Goal: Information Seeking & Learning: Learn about a topic

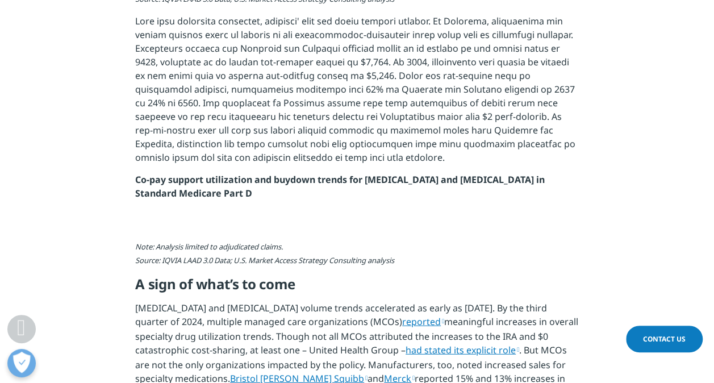
scroll to position [1409, 0]
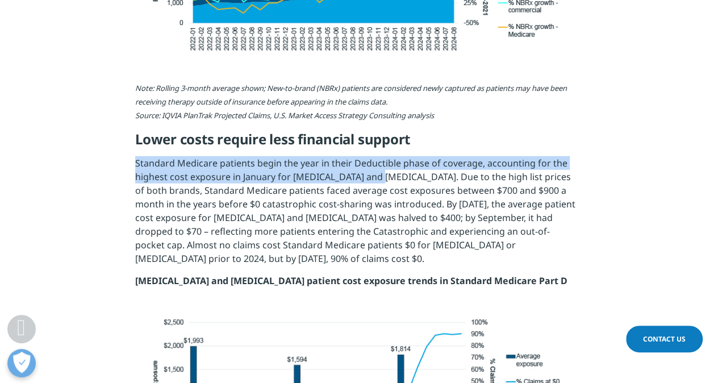
drag, startPoint x: 137, startPoint y: 108, endPoint x: 390, endPoint y: 123, distance: 253.0
click at [390, 156] on p "Standard Medicare patients begin the year in their Deductible phase of coverage…" at bounding box center [356, 215] width 443 height 118
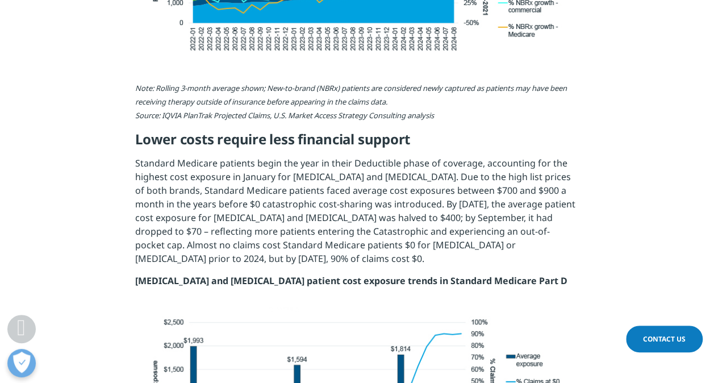
click at [246, 170] on p "Standard Medicare patients begin the year in their Deductible phase of coverage…" at bounding box center [356, 215] width 443 height 118
click at [112, 134] on section "Starting in [DATE], the Inflation Reduction Act (IRA) changed patient cost-shar…" at bounding box center [357, 204] width 714 height 2143
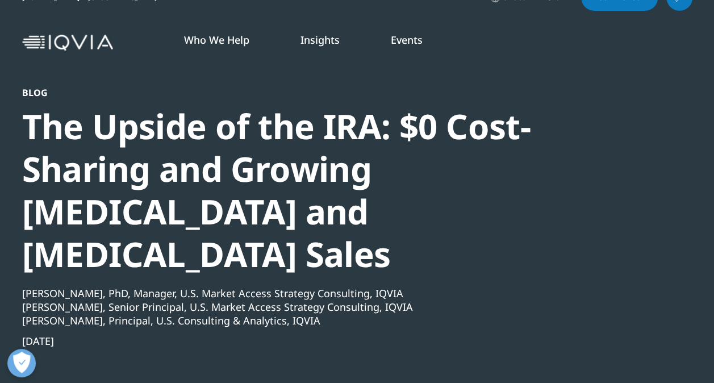
scroll to position [23, 0]
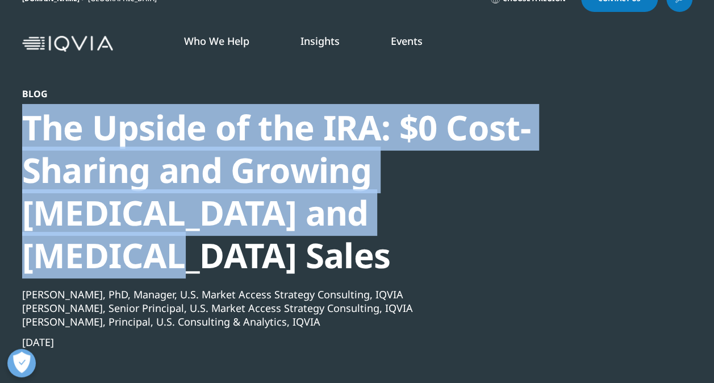
drag, startPoint x: 27, startPoint y: 127, endPoint x: 313, endPoint y: 204, distance: 296.9
click at [313, 204] on div "The Upside of the IRA: $0 Cost-Sharing and Growing [MEDICAL_DATA] and [MEDICAL_…" at bounding box center [326, 191] width 609 height 170
drag, startPoint x: 313, startPoint y: 204, endPoint x: 311, endPoint y: 221, distance: 17.7
click at [311, 221] on div "The Upside of the IRA: $0 Cost-Sharing and Growing [MEDICAL_DATA] and [MEDICAL_…" at bounding box center [326, 191] width 609 height 170
copy div "The Upside of the IRA: $0 Cost-Sharing and Growing [MEDICAL_DATA] and [MEDICAL_…"
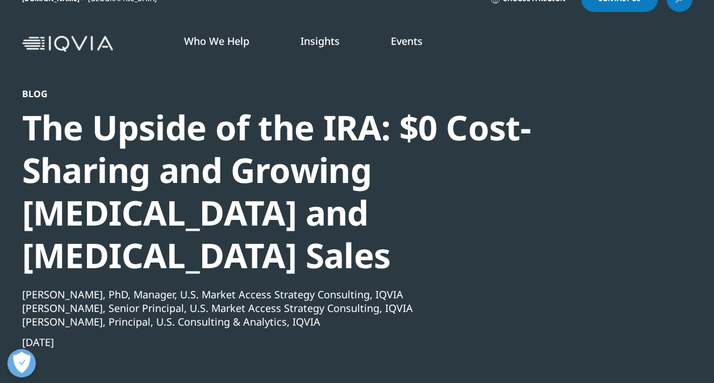
click at [429, 314] on div "[PERSON_NAME], Principal, U.S. Consulting & Analytics, IQVIA" at bounding box center [326, 321] width 609 height 14
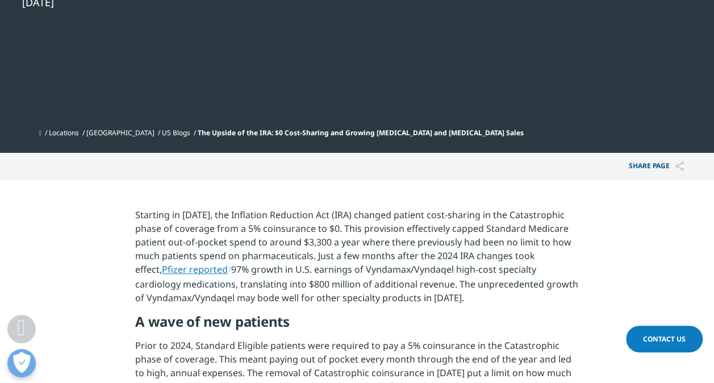
scroll to position [454, 0]
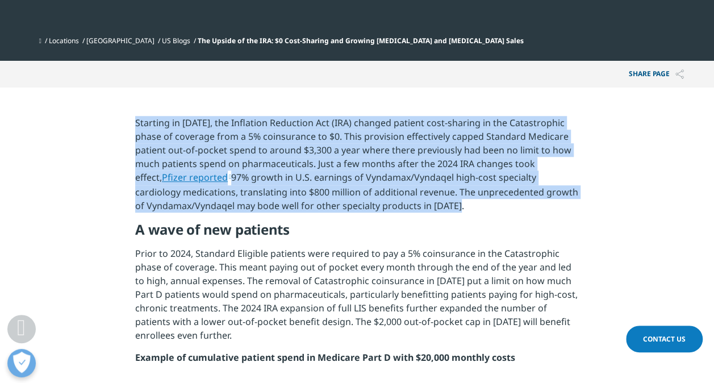
drag, startPoint x: 136, startPoint y: 79, endPoint x: 443, endPoint y: 160, distance: 317.0
click at [443, 160] on p "Starting in [DATE], the Inflation Reduction Act (IRA) changed patient cost-shar…" at bounding box center [356, 168] width 443 height 105
copy p "Starting in [DATE], the Inflation Reduction Act (IRA) changed patient cost-shar…"
drag, startPoint x: 126, startPoint y: 68, endPoint x: 546, endPoint y: 167, distance: 431.7
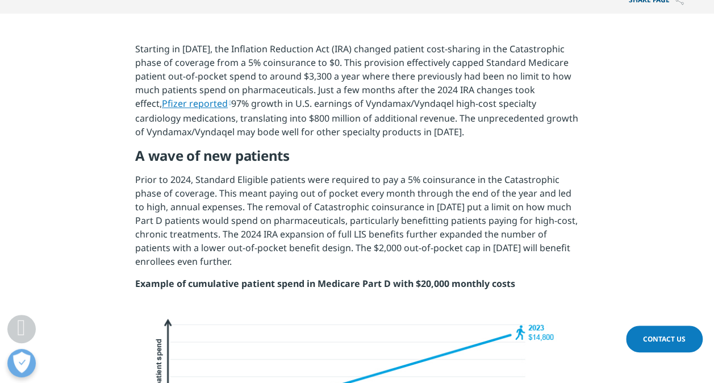
scroll to position [545, 0]
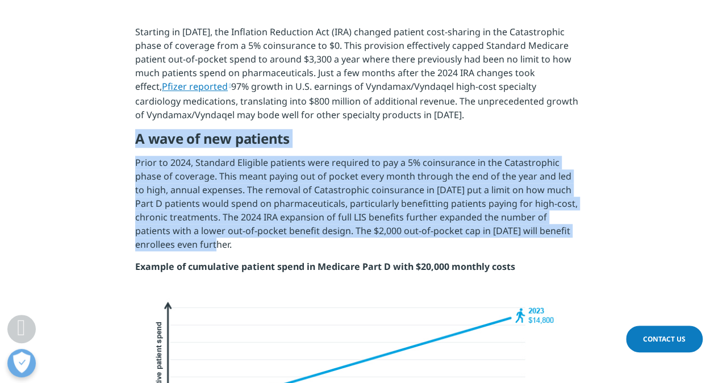
drag, startPoint x: 136, startPoint y: 98, endPoint x: 350, endPoint y: 200, distance: 237.9
copy div "A wave of new patients Prior to 2024, Standard Eligible patients were required …"
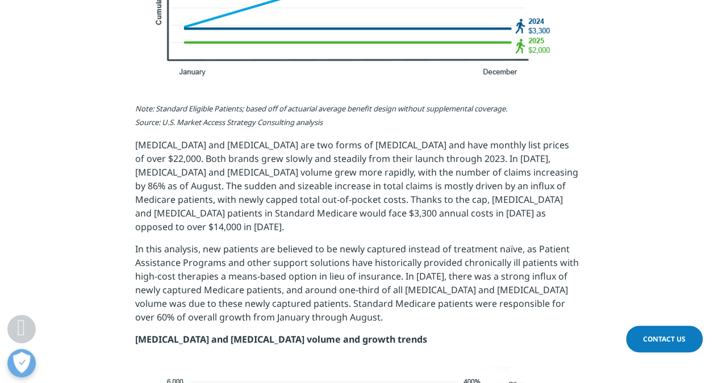
scroll to position [954, 0]
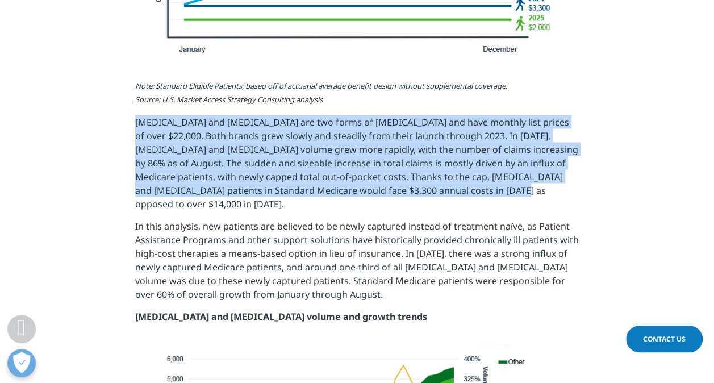
drag, startPoint x: 135, startPoint y: 77, endPoint x: 511, endPoint y: 150, distance: 382.8
click at [511, 150] on p "[MEDICAL_DATA] and [MEDICAL_DATA] are two forms of [MEDICAL_DATA] and have mont…" at bounding box center [356, 167] width 443 height 104
copy p "[MEDICAL_DATA] and [MEDICAL_DATA] are two forms of [MEDICAL_DATA] and have mont…"
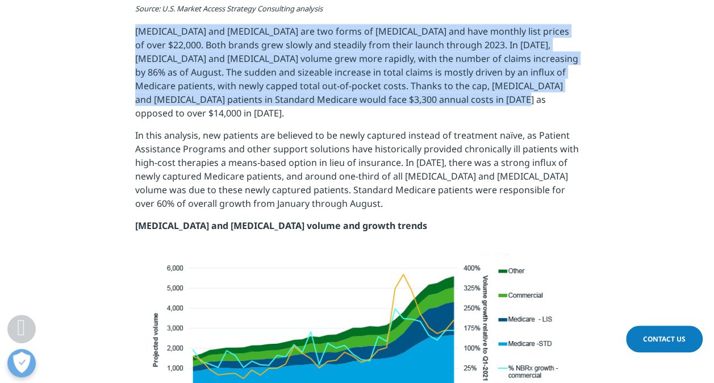
scroll to position [1067, 0]
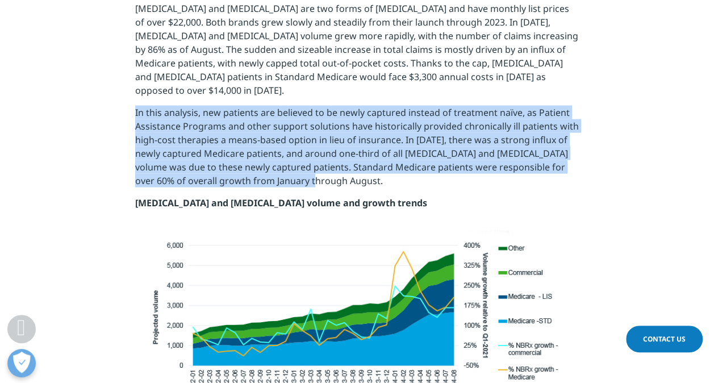
drag, startPoint x: 135, startPoint y: 56, endPoint x: 315, endPoint y: 119, distance: 191.4
click at [315, 119] on p "In this analysis, new patients are believed to be newly captured instead of tre…" at bounding box center [356, 150] width 443 height 90
copy p "In this analysis, new patients are believed to be newly captured instead of tre…"
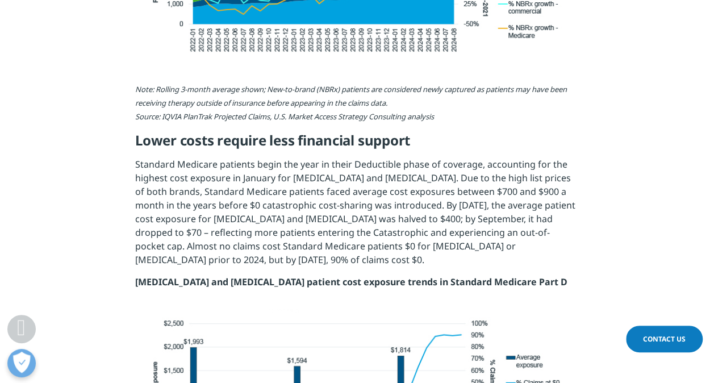
scroll to position [1431, 0]
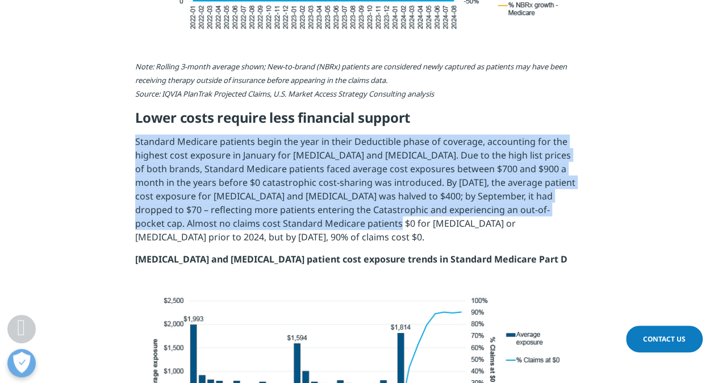
drag, startPoint x: 135, startPoint y: 86, endPoint x: 341, endPoint y: 162, distance: 219.7
click at [341, 162] on p "Standard Medicare patients begin the year in their Deductible phase of coverage…" at bounding box center [356, 194] width 443 height 118
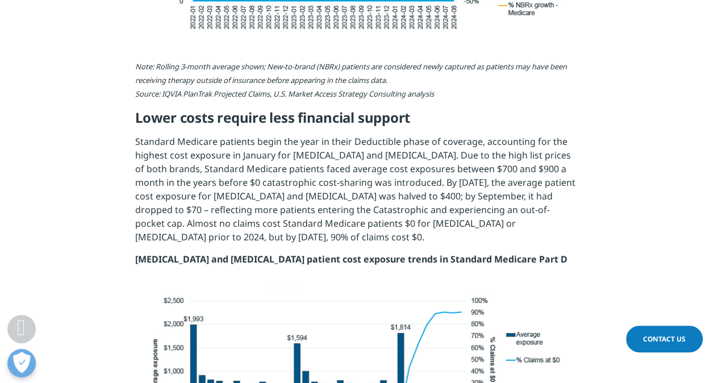
click at [154, 175] on p "Standard Medicare patients begin the year in their Deductible phase of coverage…" at bounding box center [356, 194] width 443 height 118
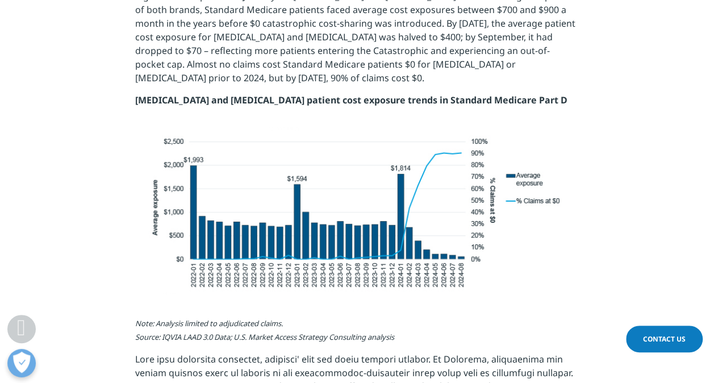
scroll to position [1567, 0]
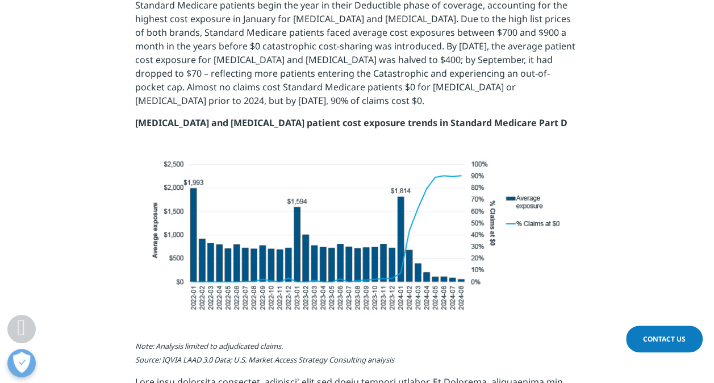
click at [119, 123] on section "Starting in [DATE], the Inflation Reduction Act (IRA) changed patient cost-shar…" at bounding box center [357, 46] width 714 height 2143
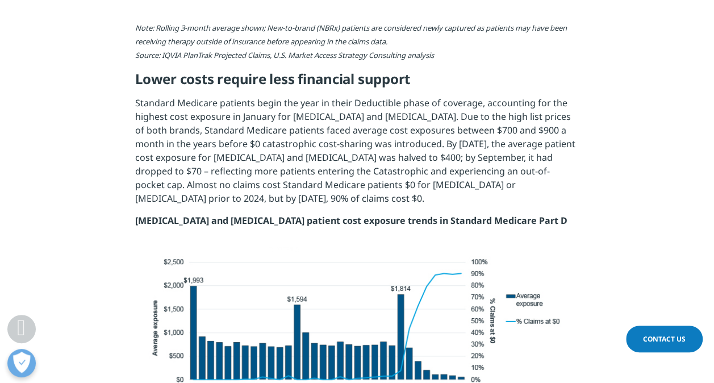
scroll to position [1453, 0]
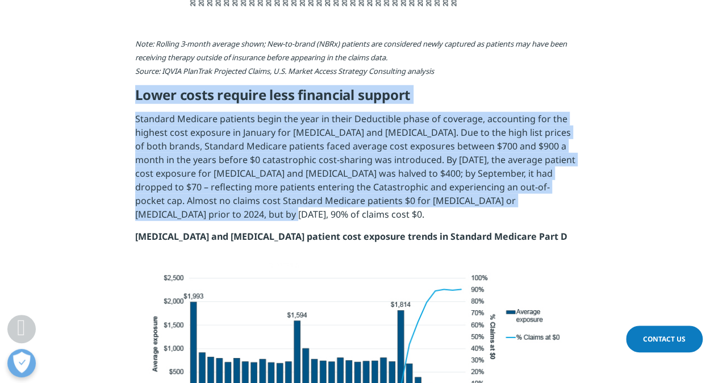
drag, startPoint x: 136, startPoint y: 40, endPoint x: 216, endPoint y: 165, distance: 148.0
click at [216, 165] on div "Starting in [DATE], the Inflation Reduction Act (IRA) changed patient cost-shar…" at bounding box center [356, 160] width 443 height 2086
copy div "Lower costs require less financial support Standard Medicare patients begin the…"
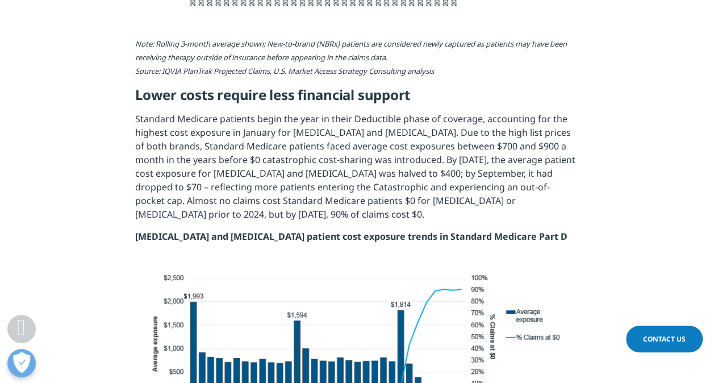
click at [658, 215] on section "Starting in [DATE], the Inflation Reduction Act (IRA) changed patient cost-shar…" at bounding box center [357, 159] width 714 height 2143
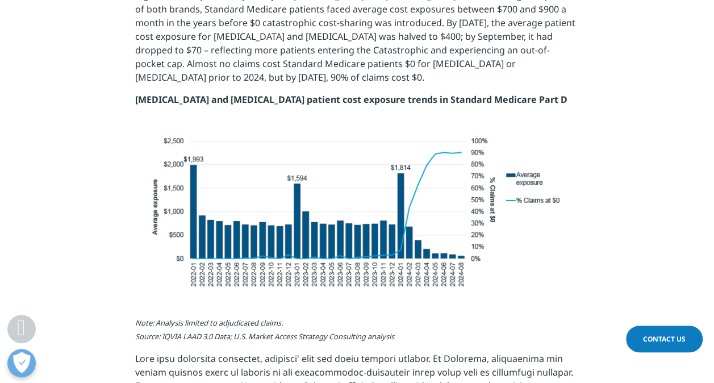
scroll to position [1590, 0]
